Goal: Use online tool/utility: Use online tool/utility

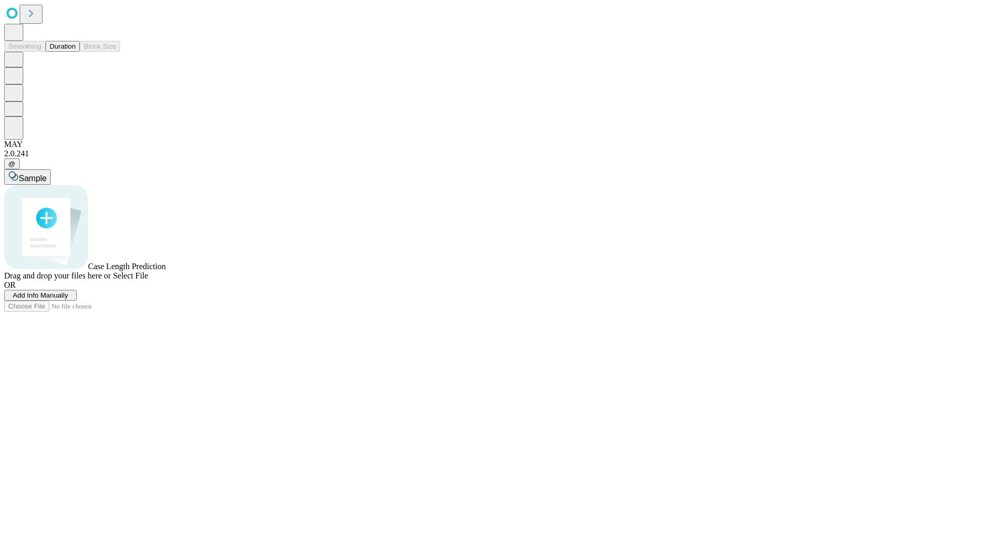
click at [148, 280] on span "Select File" at bounding box center [130, 275] width 35 height 9
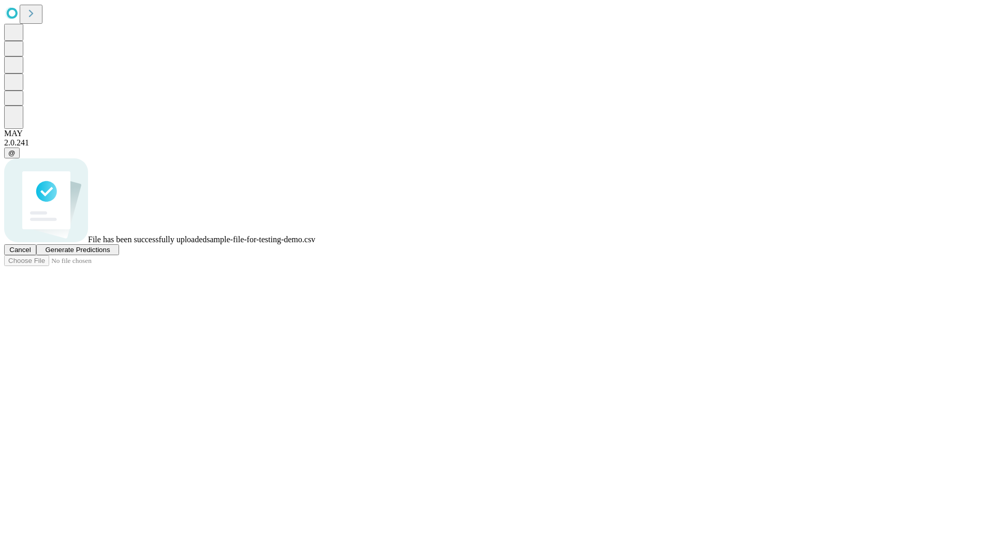
click at [110, 254] on span "Generate Predictions" at bounding box center [77, 250] width 65 height 8
